Goal: Task Accomplishment & Management: Use online tool/utility

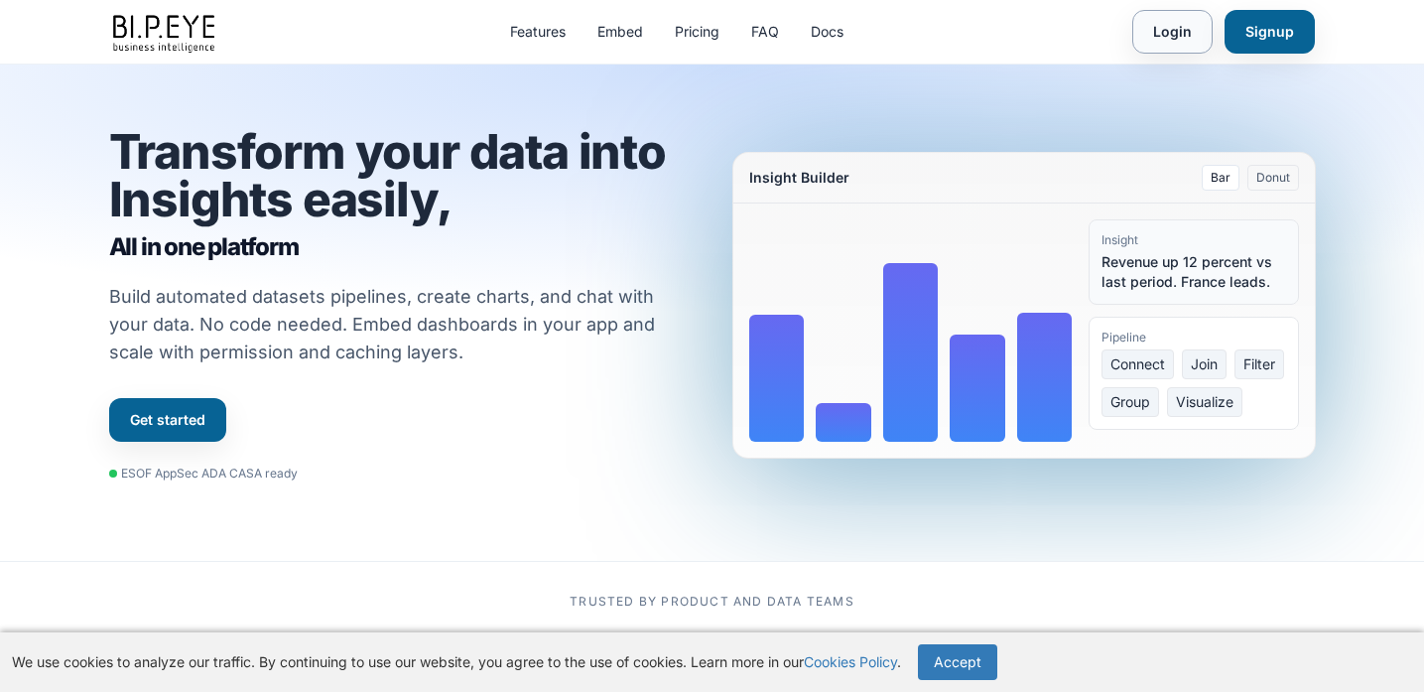
click at [1186, 31] on link "Login" at bounding box center [1173, 32] width 80 height 44
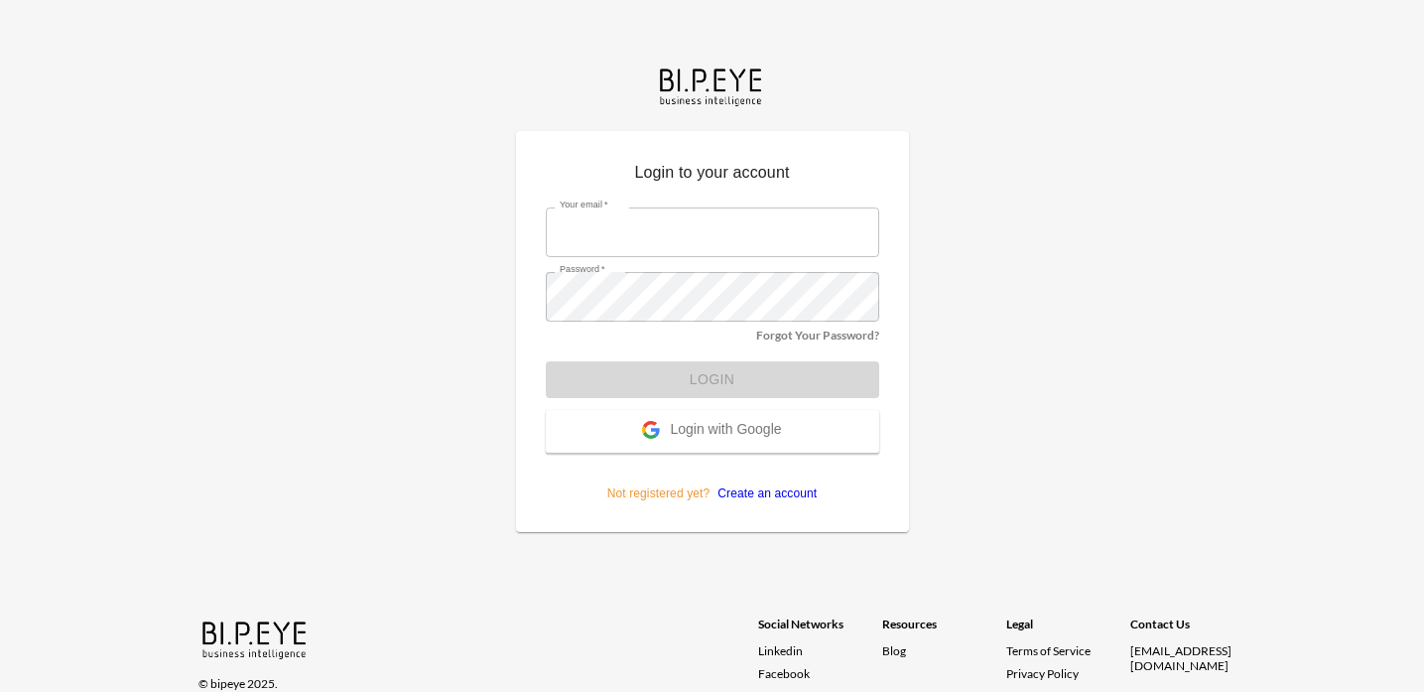
type input "vnipane@mutualart.com"
click at [735, 383] on form "Your email   * vnipane@mutualart.com Your email   * Password   * Password   * F…" at bounding box center [713, 348] width 334 height 310
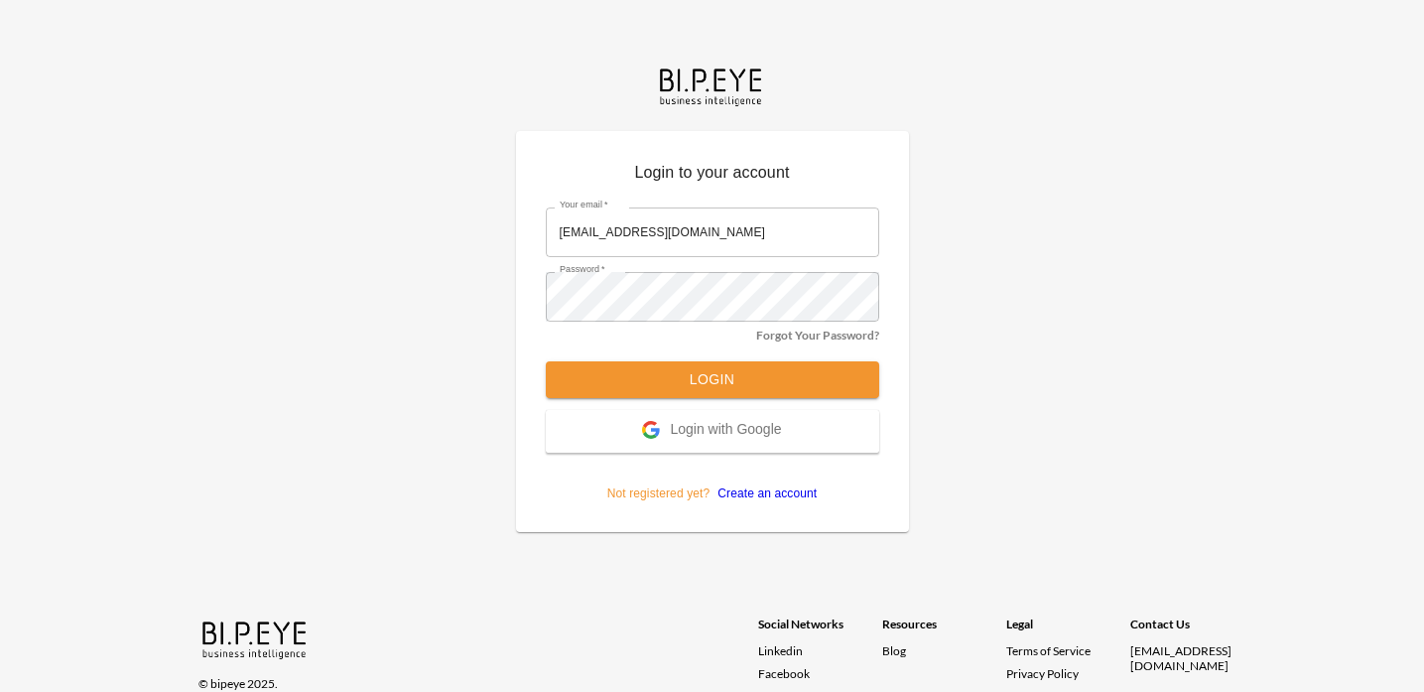
click at [810, 383] on button "Login" at bounding box center [713, 379] width 334 height 37
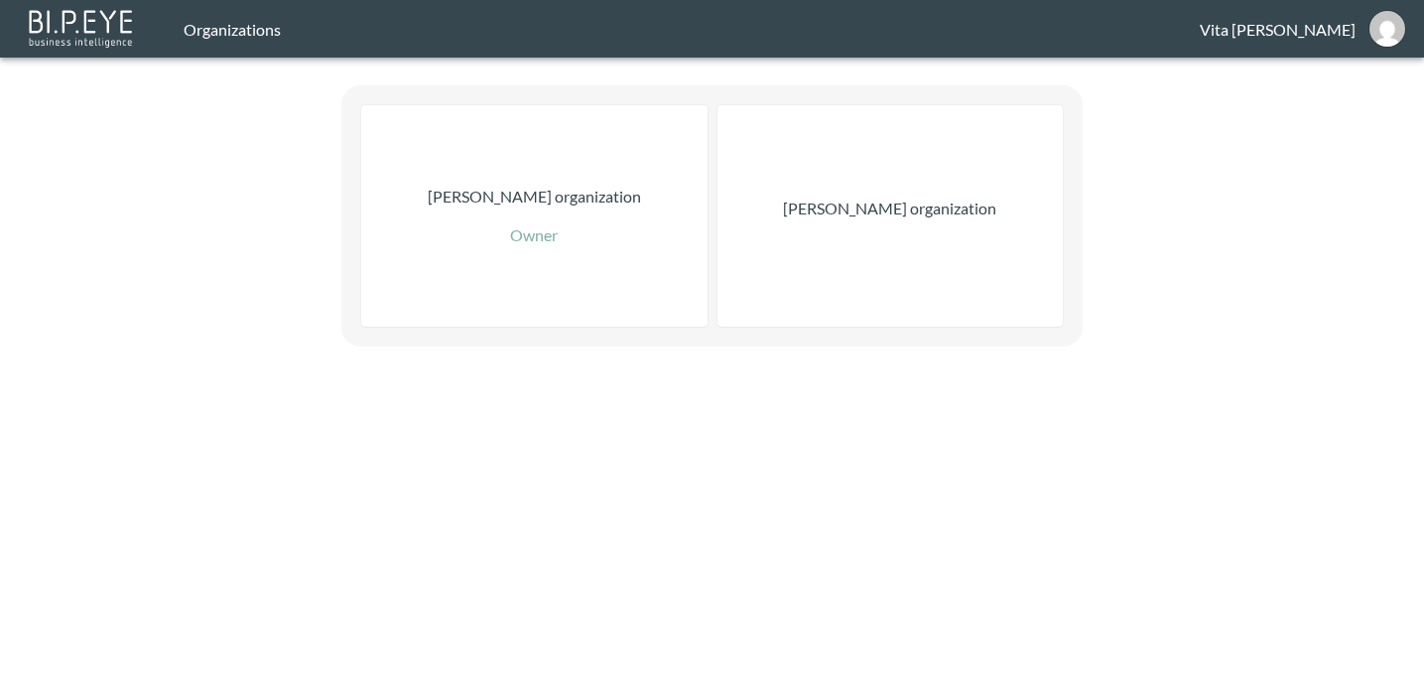
click at [920, 223] on div "[PERSON_NAME] organization" at bounding box center [891, 215] width 346 height 221
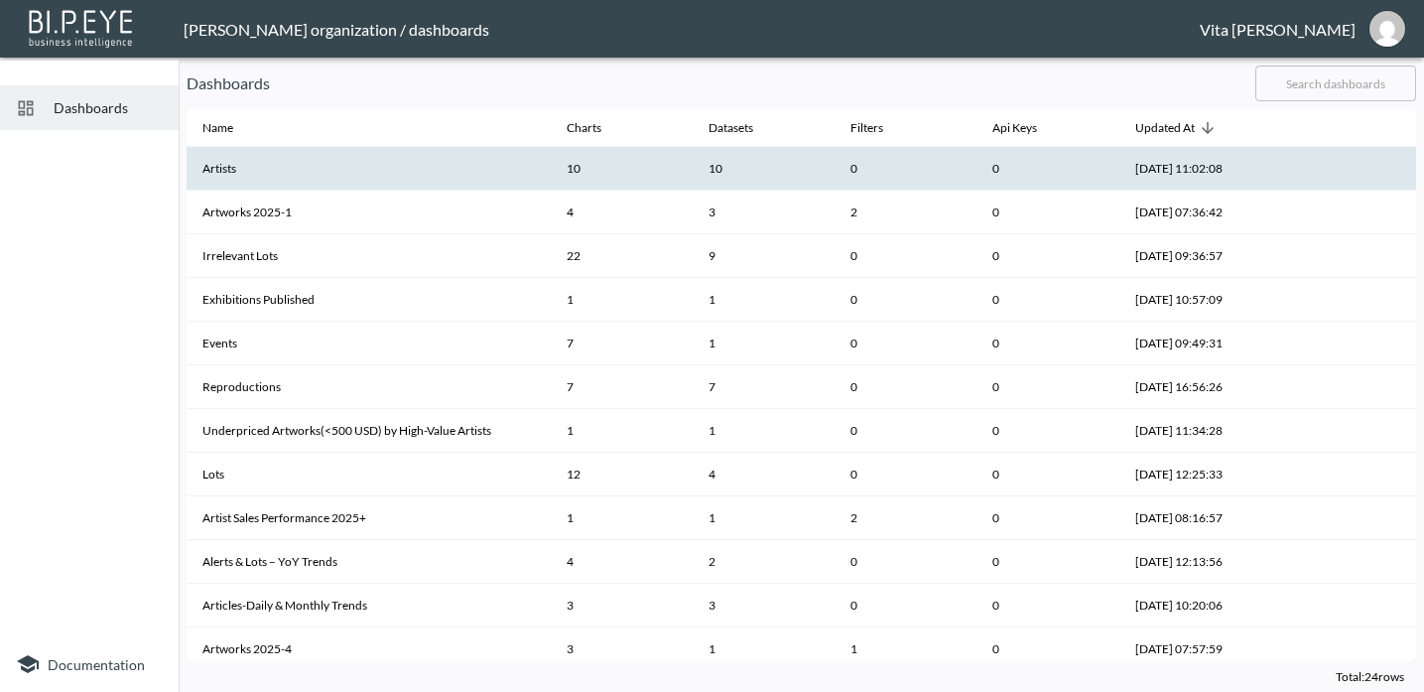
click at [428, 165] on th "Artists" at bounding box center [369, 169] width 364 height 44
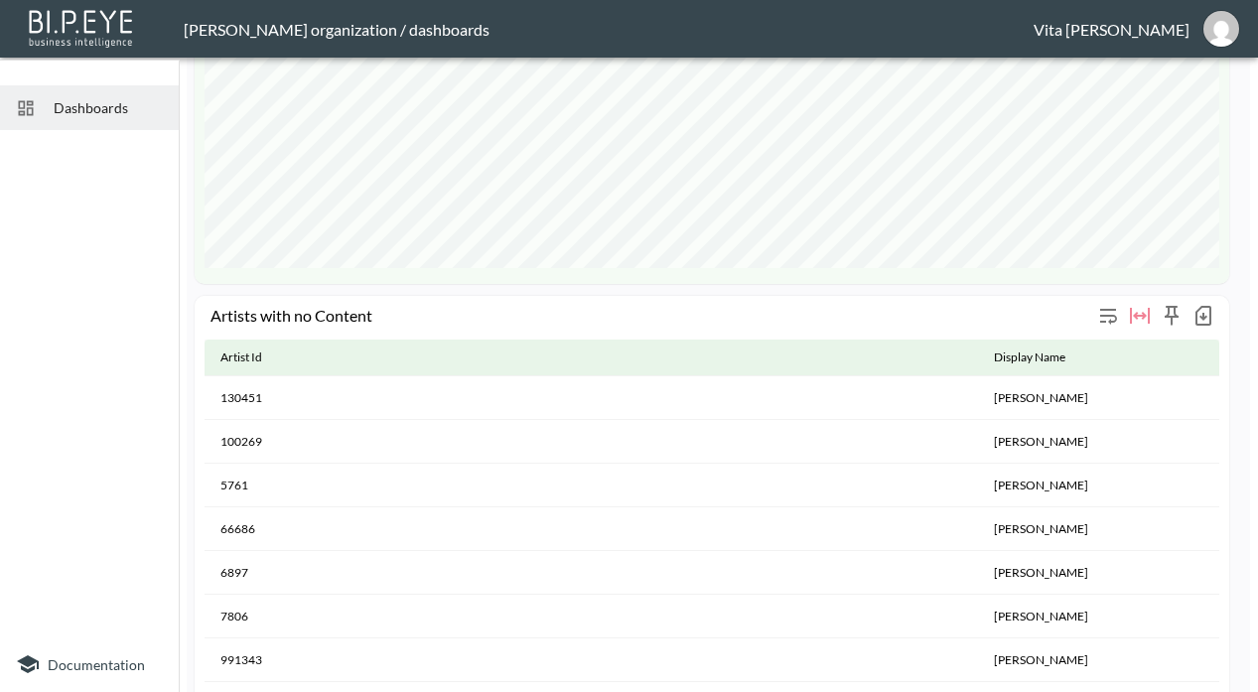
click at [1202, 322] on icon "button" at bounding box center [1203, 316] width 24 height 24
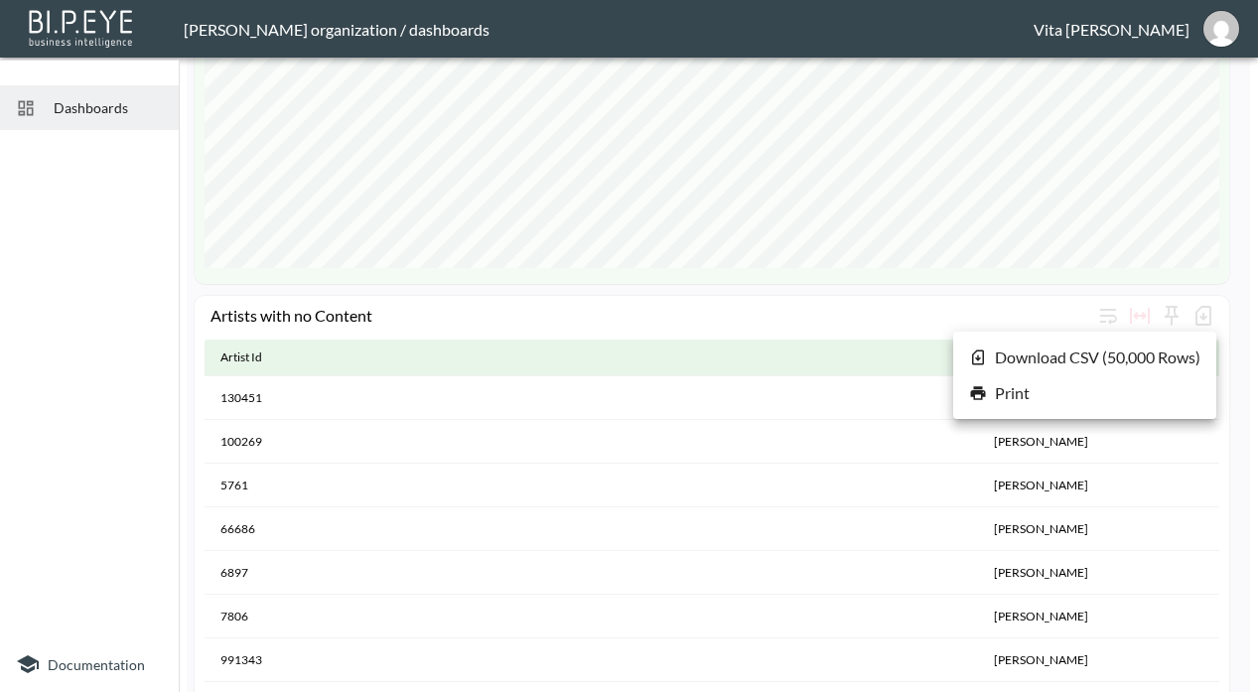
click at [804, 521] on div at bounding box center [629, 346] width 1258 height 692
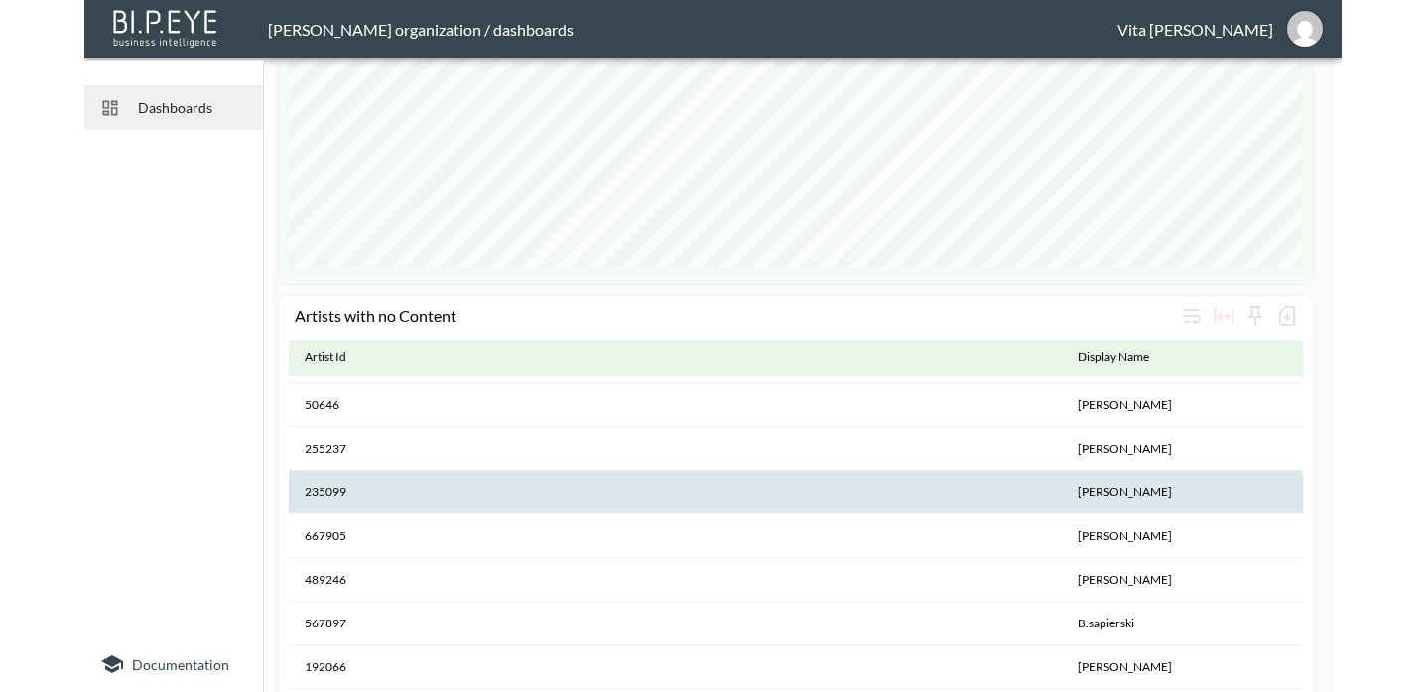
scroll to position [1479258, 0]
